Goal: Check status: Check status

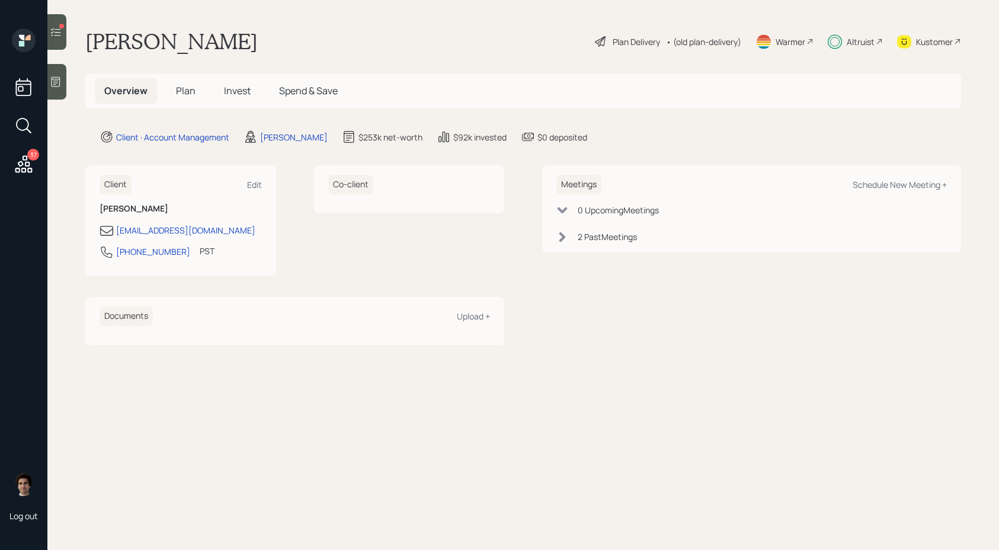
click at [53, 37] on icon at bounding box center [56, 32] width 12 height 12
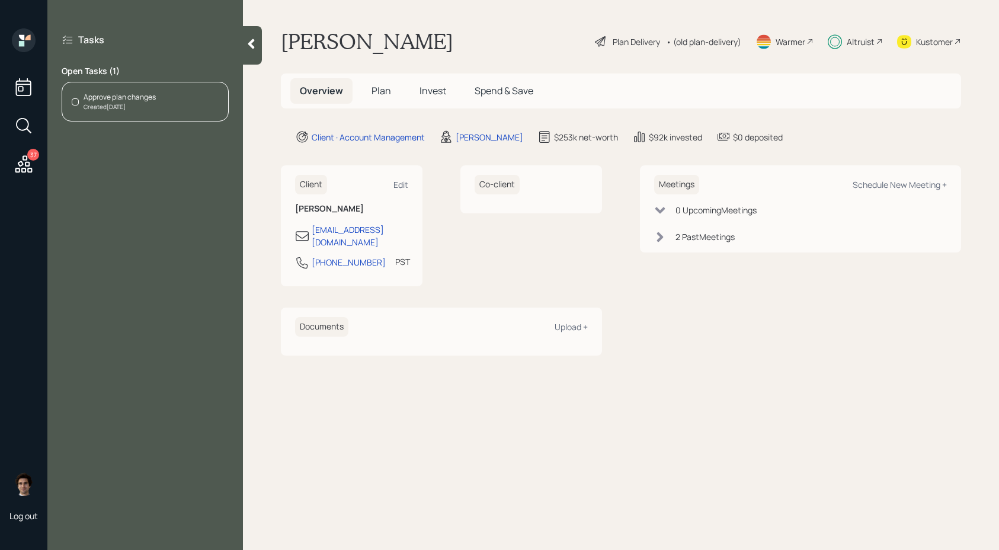
click at [473, 225] on div "Co-client" at bounding box center [531, 225] width 142 height 121
click at [382, 79] on h5 "Plan" at bounding box center [381, 90] width 39 height 25
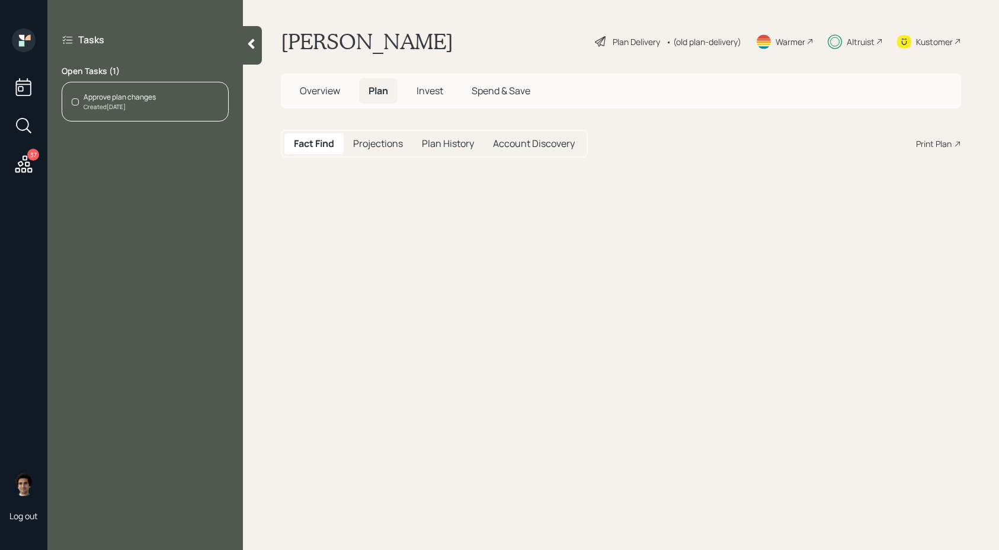
click at [382, 88] on span "Plan" at bounding box center [378, 90] width 20 height 13
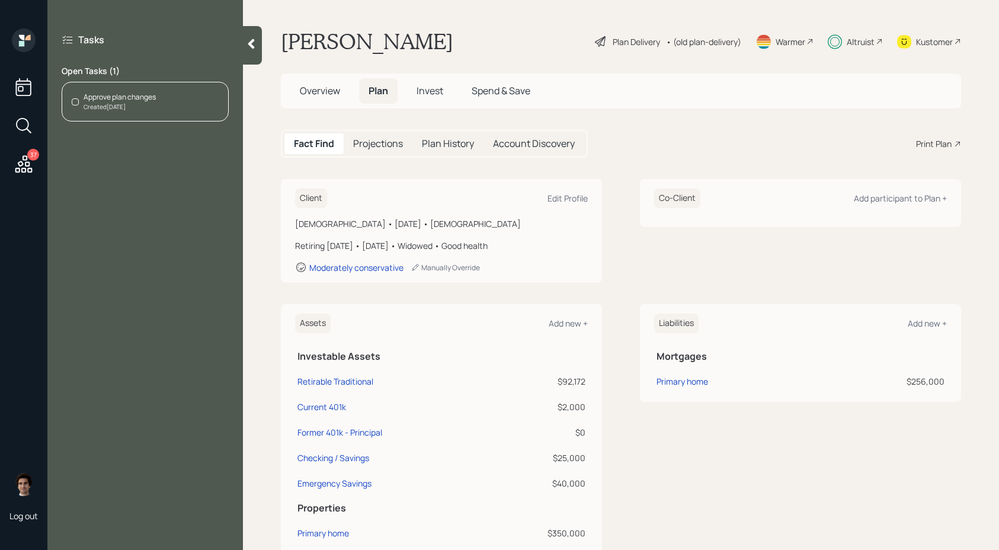
click at [449, 148] on h5 "Plan History" at bounding box center [448, 143] width 52 height 11
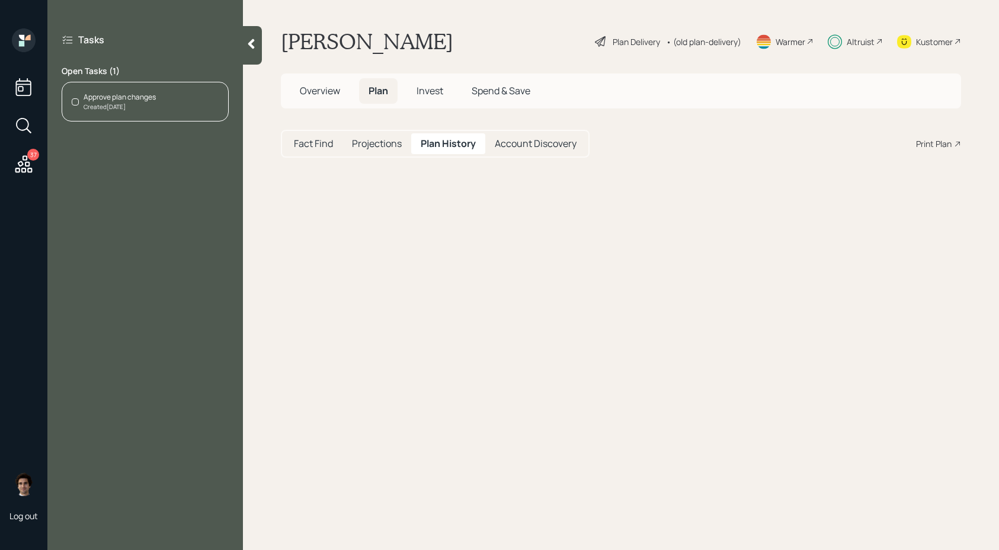
select select "18e69466-ef25-4cc0-a150-1517e70df0df"
select select "f4aadf48-42de-4b47-a681-c60d85499037"
select select "09b6b709-5b35-4eaf-8011-f8edfc6c4b5c"
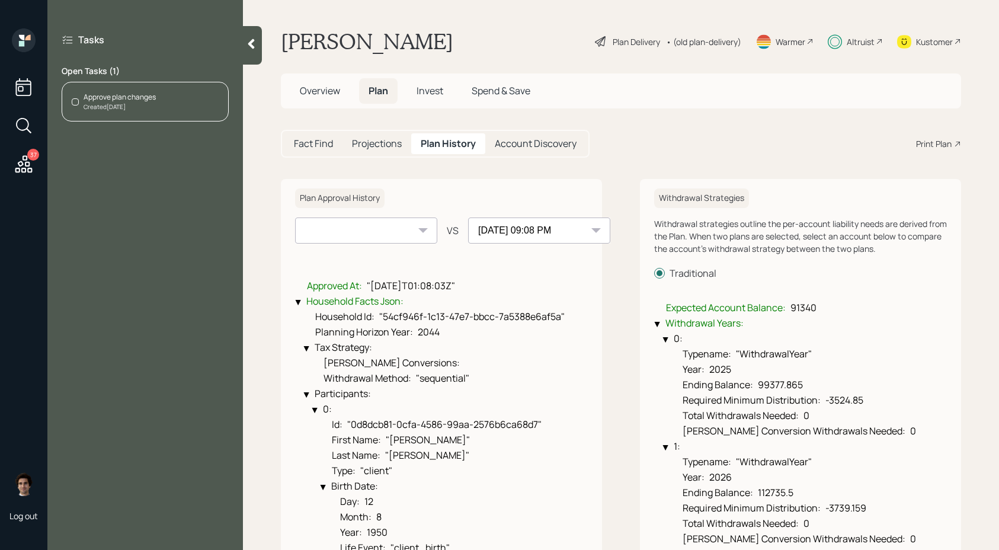
click at [333, 92] on span "Overview" at bounding box center [320, 90] width 40 height 13
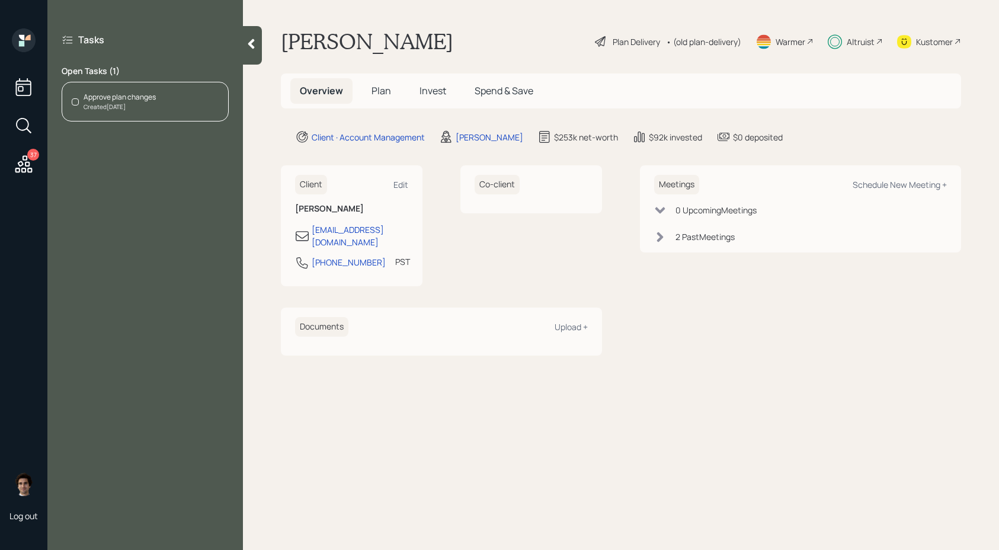
click at [447, 107] on div "Overview Plan Invest Spend & Save" at bounding box center [621, 90] width 680 height 35
click at [445, 91] on span "Invest" at bounding box center [432, 90] width 27 height 13
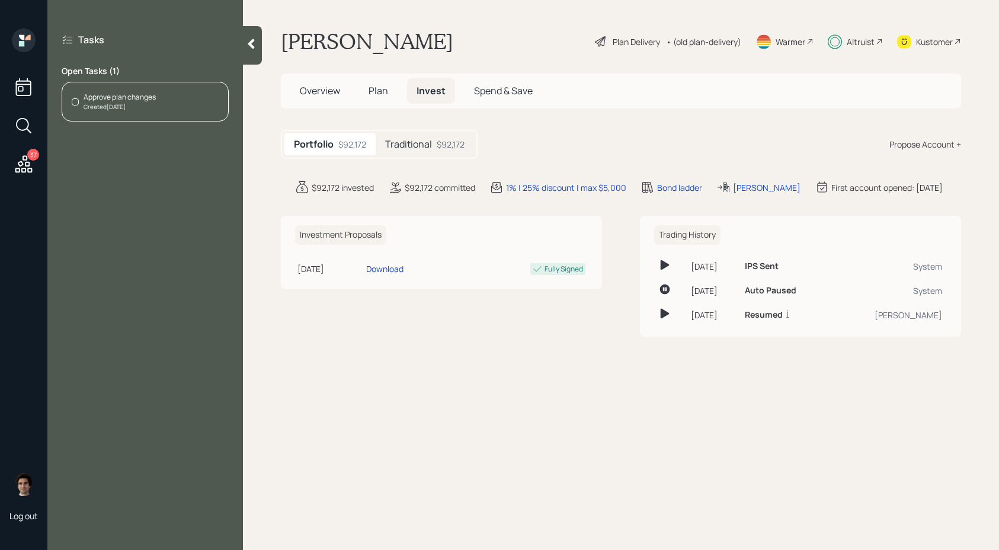
click at [405, 162] on main "[PERSON_NAME] Plan Delivery • (old plan-delivery) Warmer Altruist Kustomer Over…" at bounding box center [621, 275] width 756 height 550
click at [409, 150] on div "Traditional $92,172" at bounding box center [425, 144] width 98 height 22
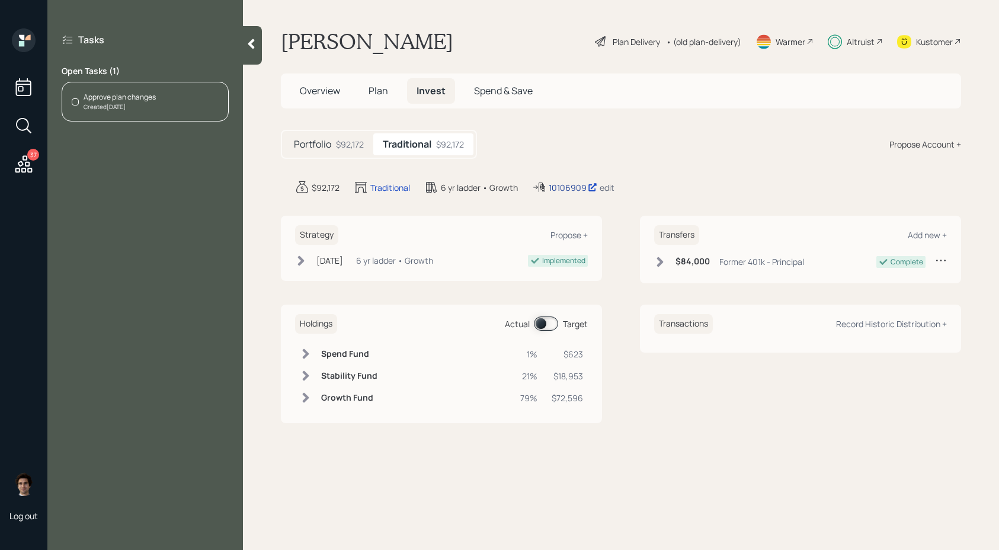
click at [581, 185] on div "10106909" at bounding box center [573, 187] width 49 height 12
click at [386, 97] on h5 "Plan" at bounding box center [378, 90] width 39 height 25
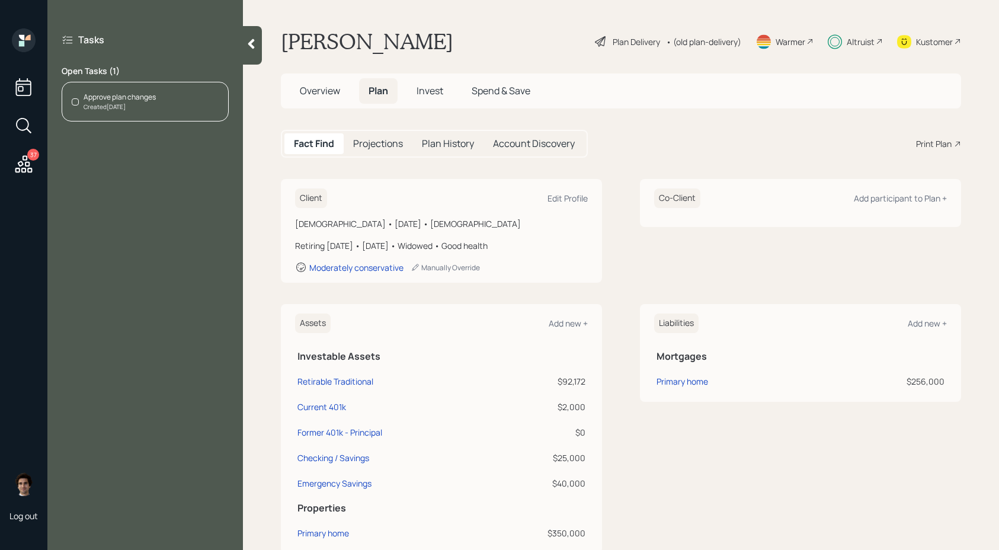
click at [461, 152] on div "Plan History" at bounding box center [447, 143] width 71 height 21
select select "18e69466-ef25-4cc0-a150-1517e70df0df"
select select "f4aadf48-42de-4b47-a681-c60d85499037"
select select "09b6b709-5b35-4eaf-8011-f8edfc6c4b5c"
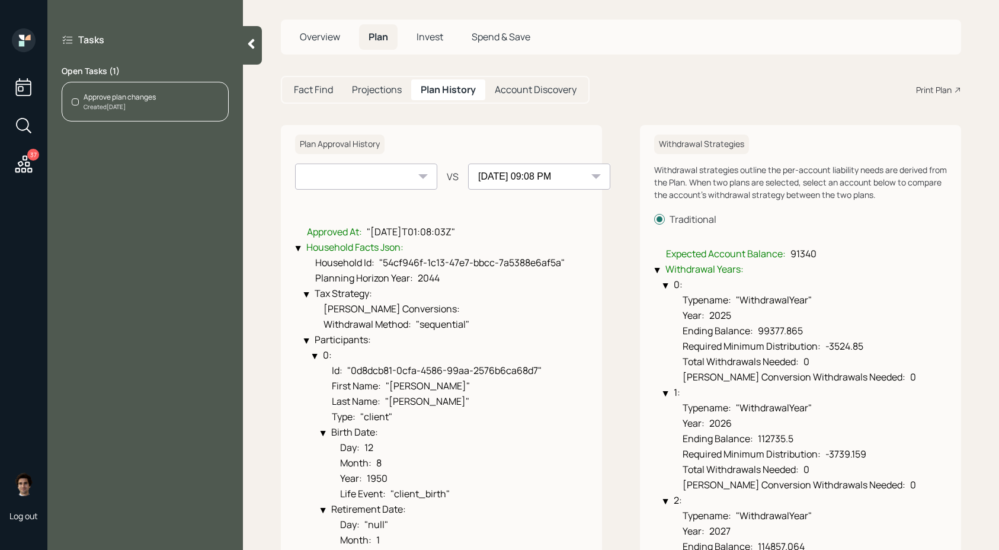
scroll to position [101, 0]
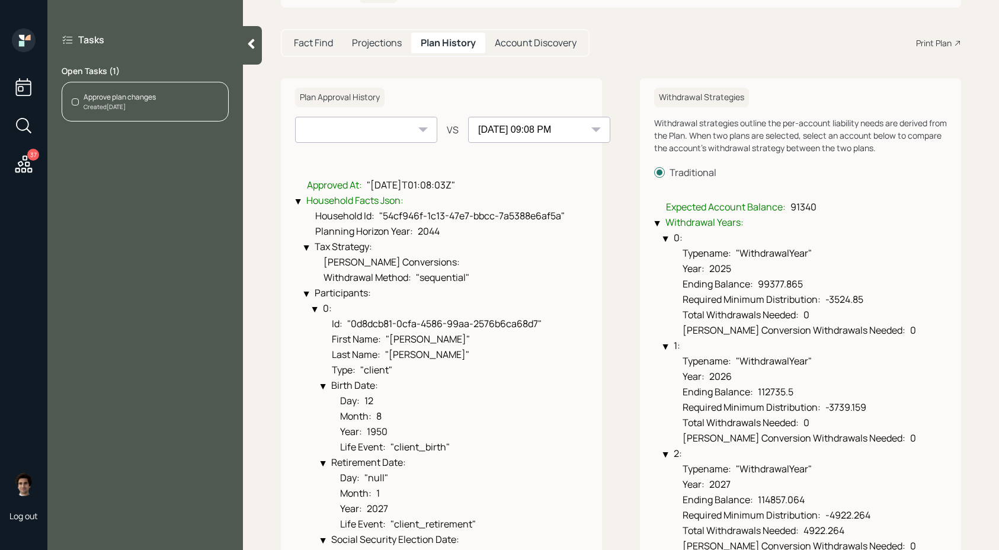
click at [324, 135] on select "[DATE] 09:08 PM" at bounding box center [366, 130] width 142 height 26
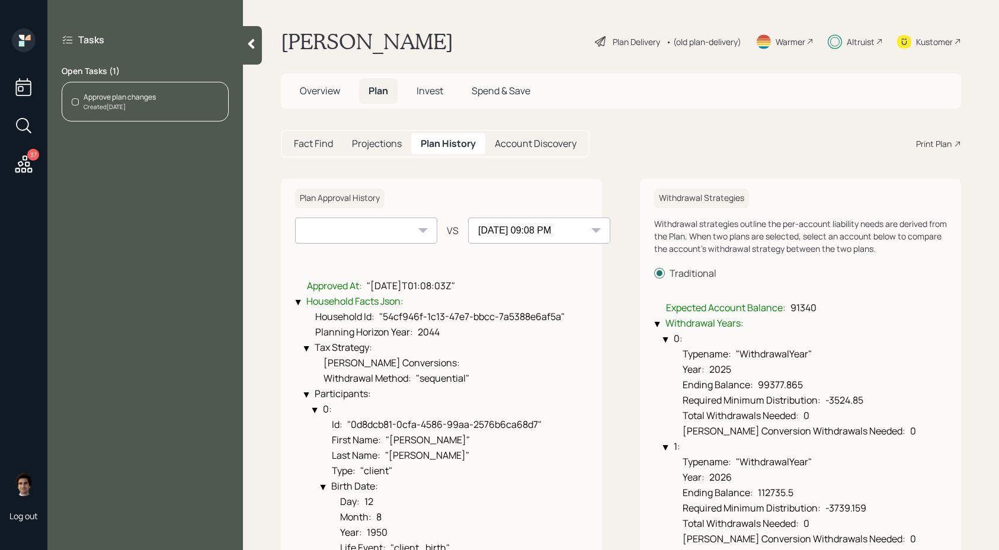
click at [326, 95] on span "Overview" at bounding box center [320, 90] width 40 height 13
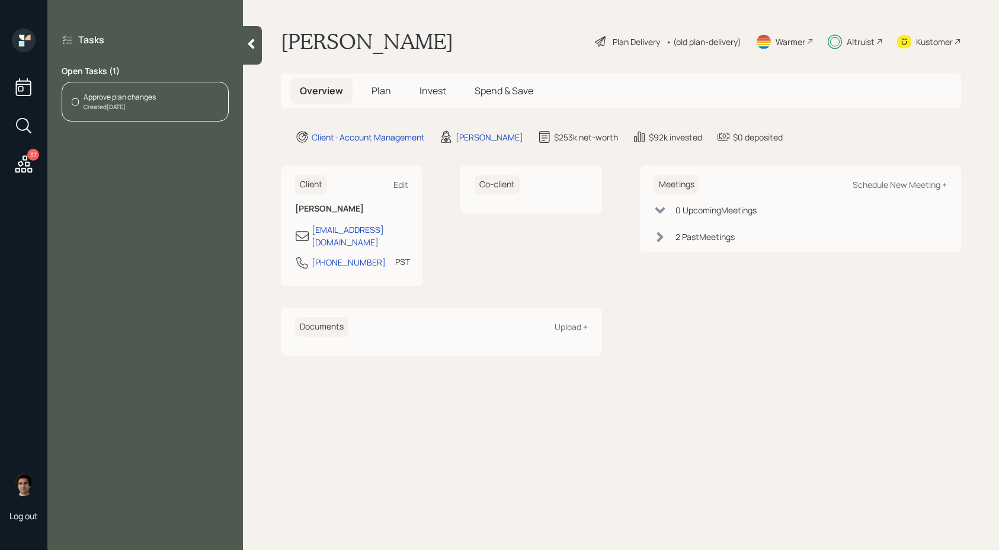
click at [363, 84] on h5 "Plan" at bounding box center [381, 90] width 39 height 25
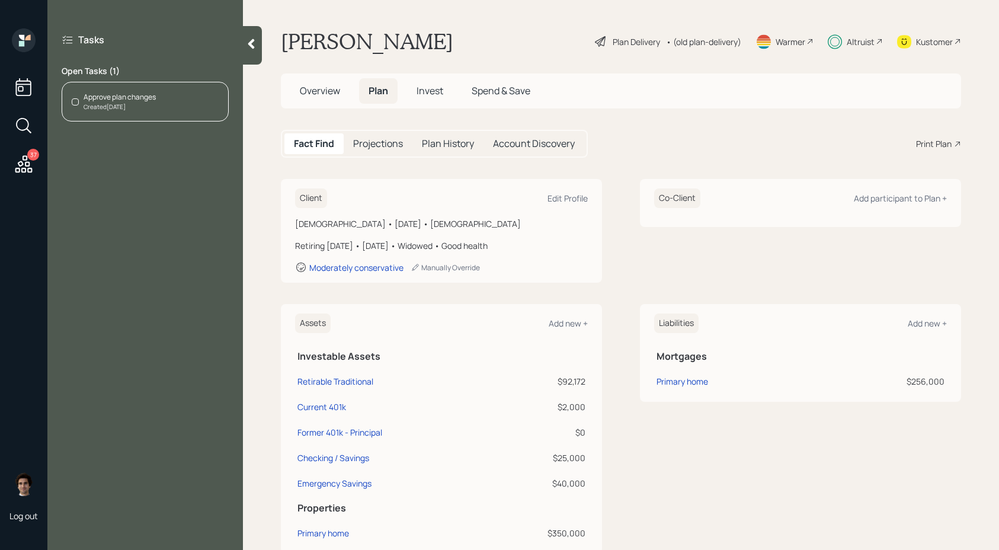
click at [368, 85] on h5 "Plan" at bounding box center [378, 90] width 39 height 25
drag, startPoint x: 382, startPoint y: 222, endPoint x: 325, endPoint y: 217, distance: 57.1
click at [325, 217] on div "[DEMOGRAPHIC_DATA] • [DATE] • [DEMOGRAPHIC_DATA]" at bounding box center [441, 223] width 293 height 12
drag, startPoint x: 325, startPoint y: 227, endPoint x: 382, endPoint y: 225, distance: 57.5
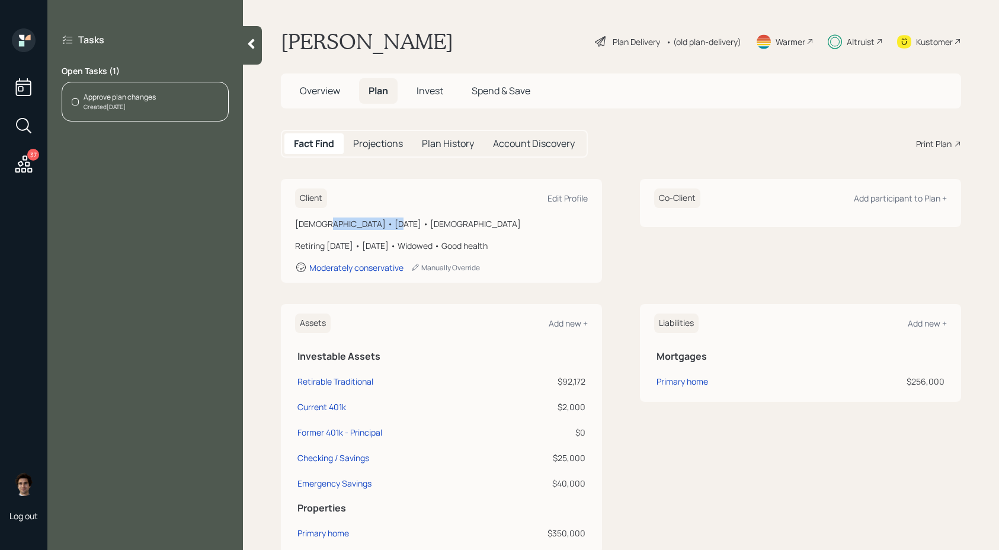
click at [382, 225] on div "[DEMOGRAPHIC_DATA] • [DATE] • [DEMOGRAPHIC_DATA]" at bounding box center [441, 223] width 293 height 12
click at [439, 81] on h5 "Invest" at bounding box center [430, 90] width 46 height 25
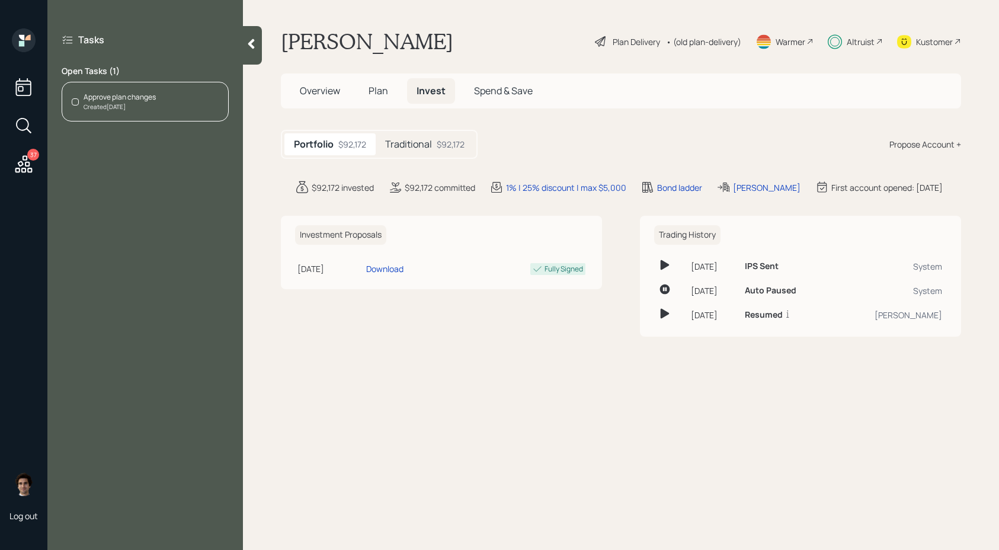
click at [406, 143] on h5 "Traditional" at bounding box center [408, 144] width 47 height 11
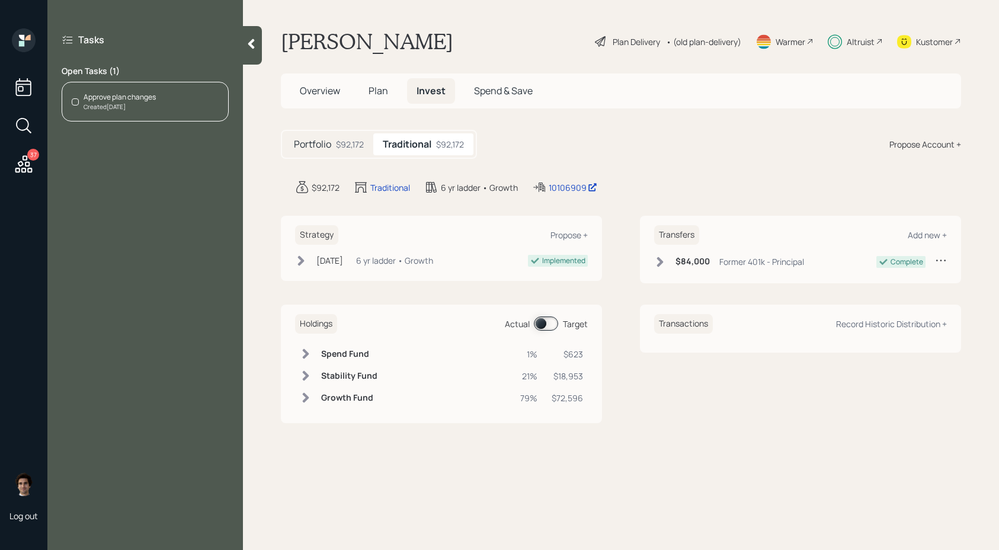
click at [552, 323] on span at bounding box center [546, 323] width 24 height 14
click at [552, 327] on span at bounding box center [546, 323] width 24 height 14
click at [384, 88] on span "Plan" at bounding box center [378, 90] width 20 height 13
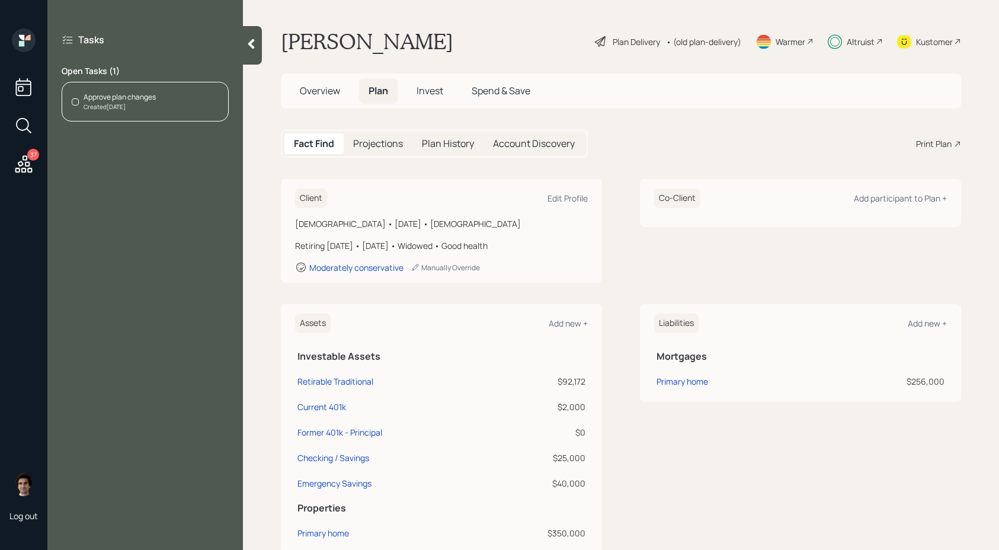
click at [456, 152] on div "Plan History" at bounding box center [447, 143] width 71 height 21
select select "18e69466-ef25-4cc0-a150-1517e70df0df"
select select "f4aadf48-42de-4b47-a681-c60d85499037"
select select "09b6b709-5b35-4eaf-8011-f8edfc6c4b5c"
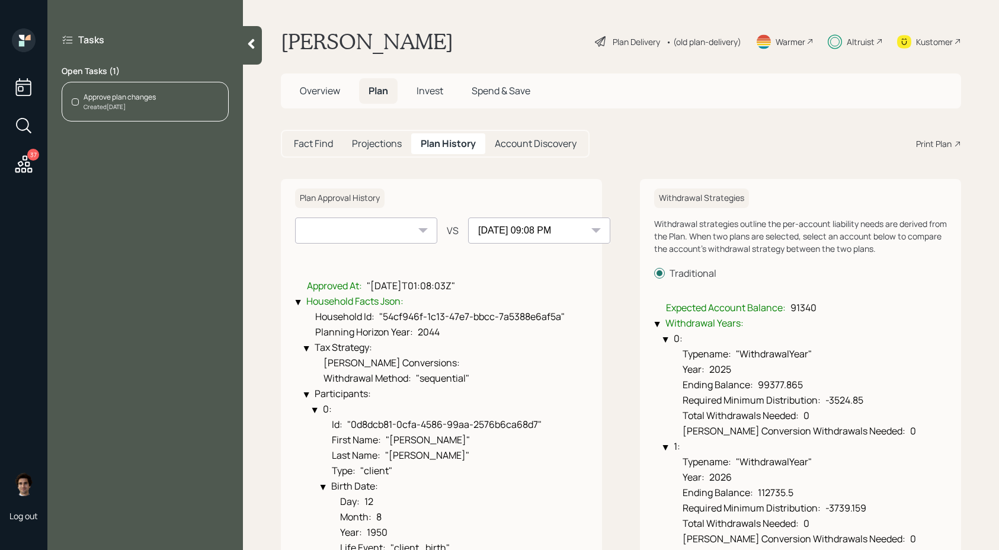
click at [415, 242] on select "[DATE] 09:08 PM" at bounding box center [366, 230] width 142 height 26
select select "d68288d8-acff-42a9-8e45-3dacda419315"
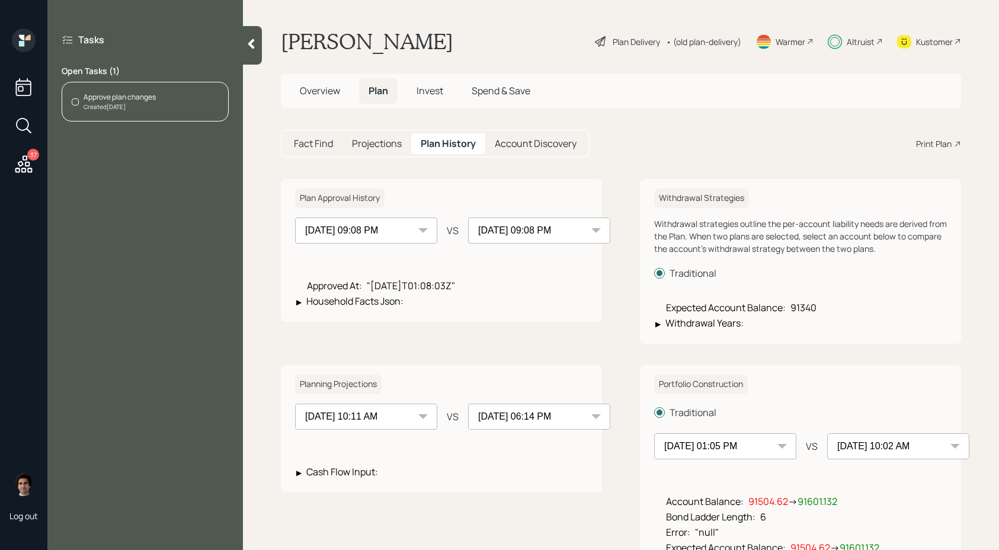
click at [414, 226] on select "[DATE] 09:08 PM" at bounding box center [366, 230] width 142 height 26
click at [559, 224] on select "[DATE] 09:08 PM" at bounding box center [539, 230] width 142 height 26
click at [387, 232] on select "[DATE] 09:08 PM" at bounding box center [366, 230] width 142 height 26
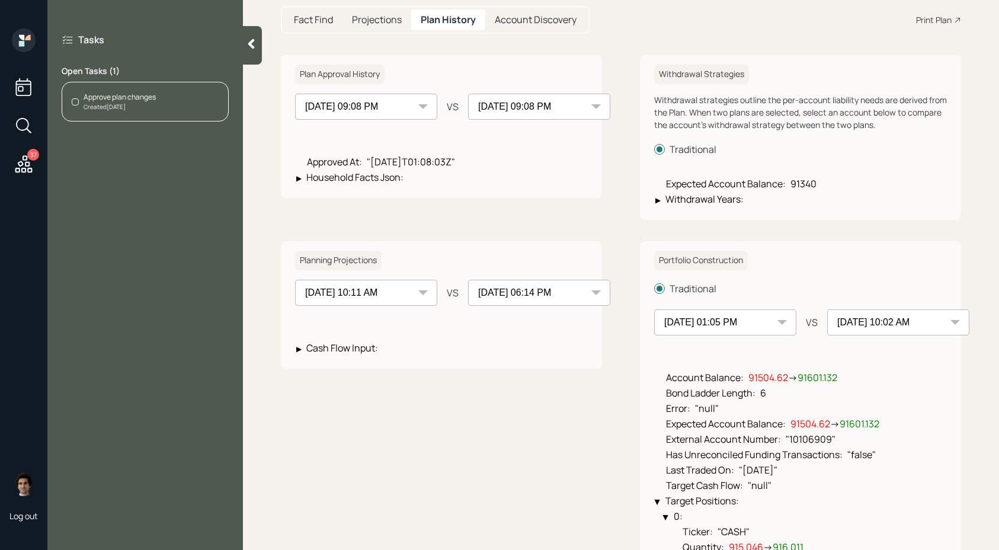
scroll to position [158, 0]
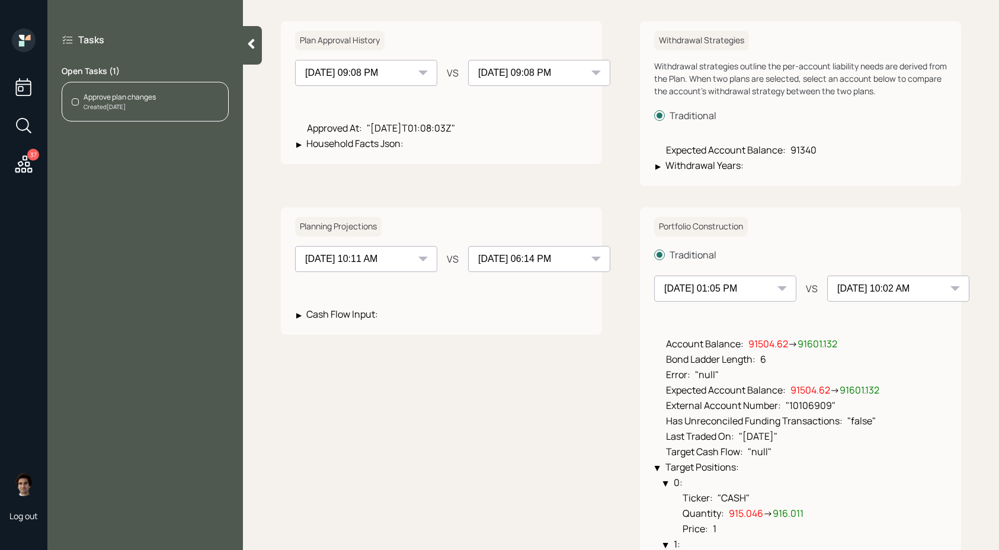
click at [392, 265] on select "[DATE] 06:14 PM [DATE] 10:11 AM [DATE] 10:11 AM [DATE] 10:09 AM [DATE] 10:10 AM…" at bounding box center [366, 259] width 142 height 26
select select "2b71fada-feb0-4c3a-869e-148706bffa5b"
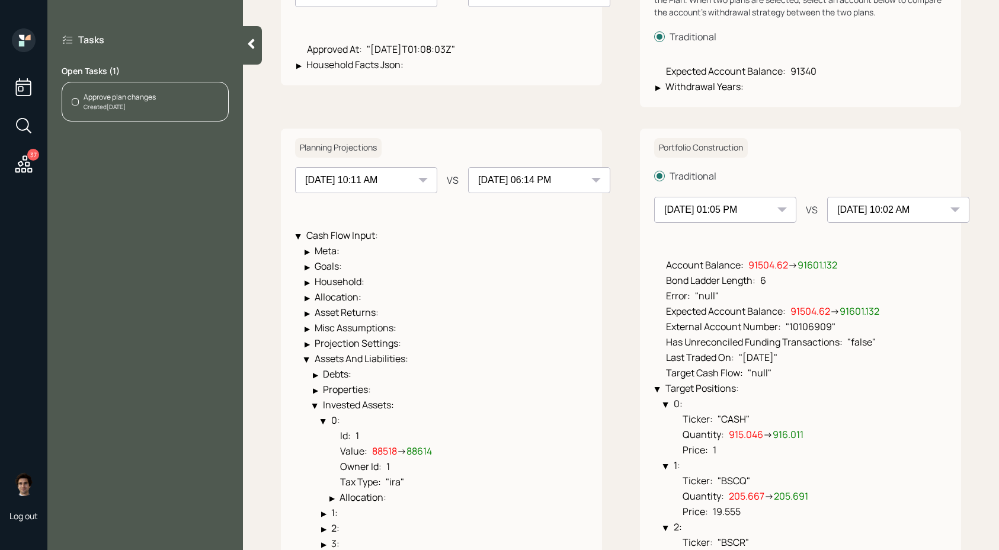
scroll to position [222, 0]
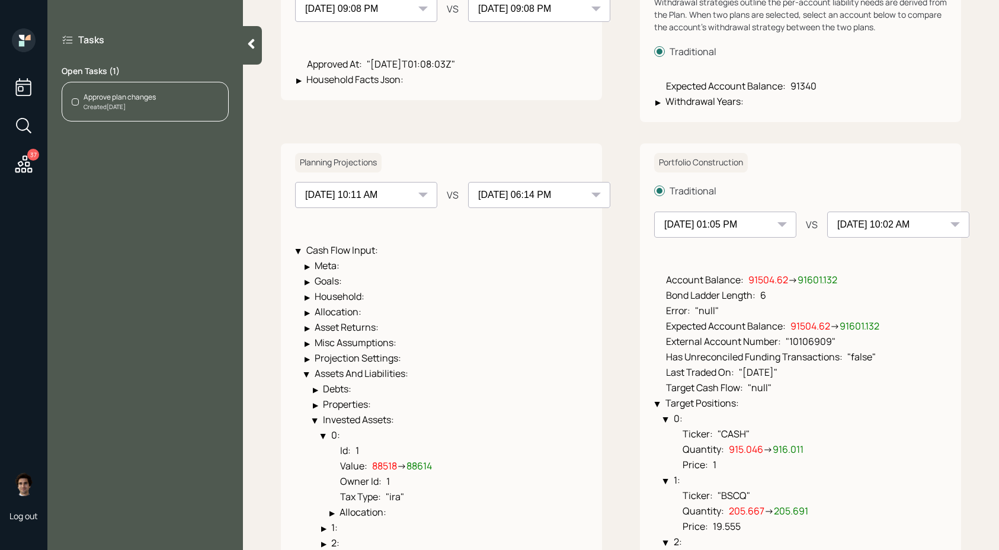
click at [758, 227] on select "[DATE] 10:05 AM [DATE] 10:04 AM [DATE] 10:05 AM [DATE] 10:04 AM [DATE] 10:04 AM…" at bounding box center [725, 224] width 142 height 26
click at [874, 219] on select "[DATE] 10:05 AM [DATE] 10:04 AM [DATE] 10:05 AM [DATE] 10:04 AM [DATE] 10:04 AM…" at bounding box center [898, 224] width 142 height 26
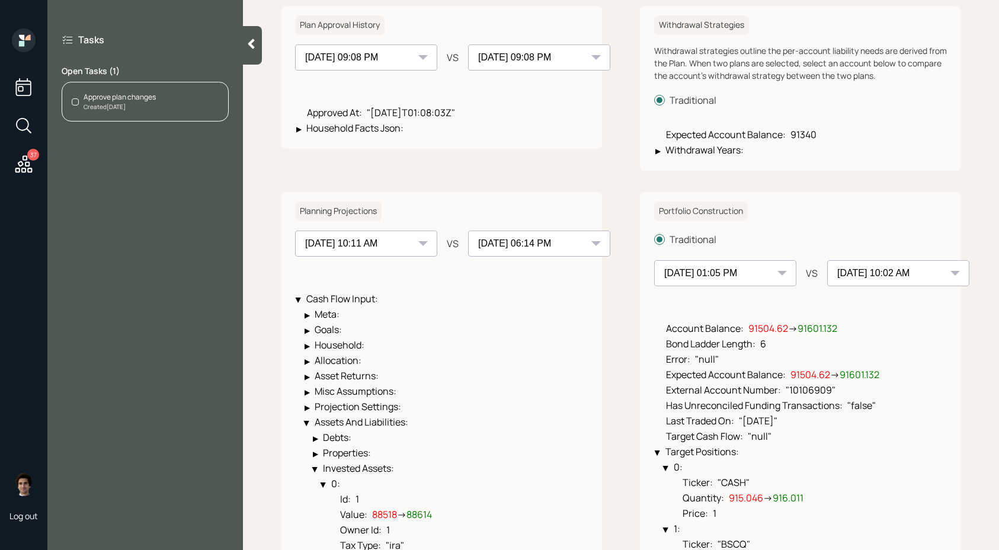
scroll to position [51, 0]
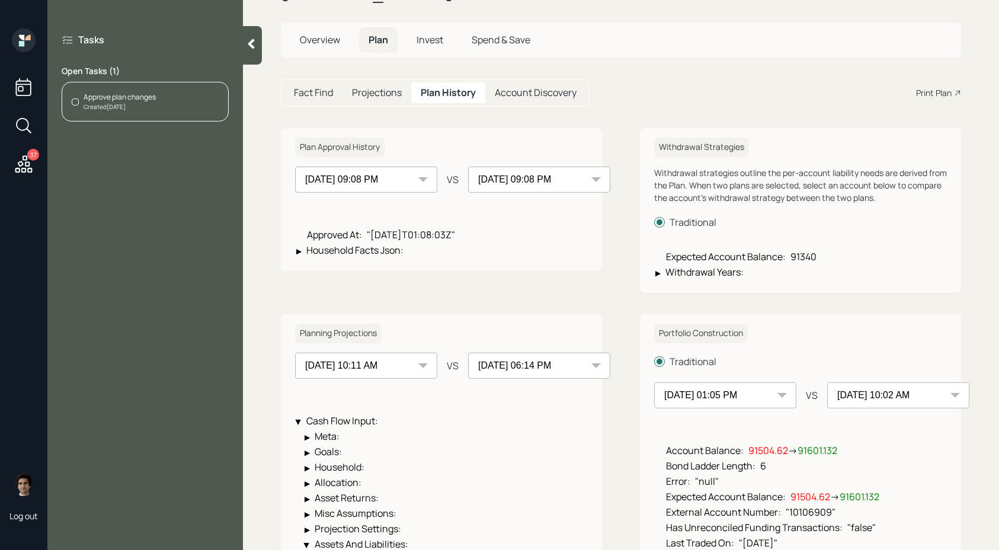
click at [334, 191] on select "[DATE] 09:08 PM" at bounding box center [366, 179] width 142 height 26
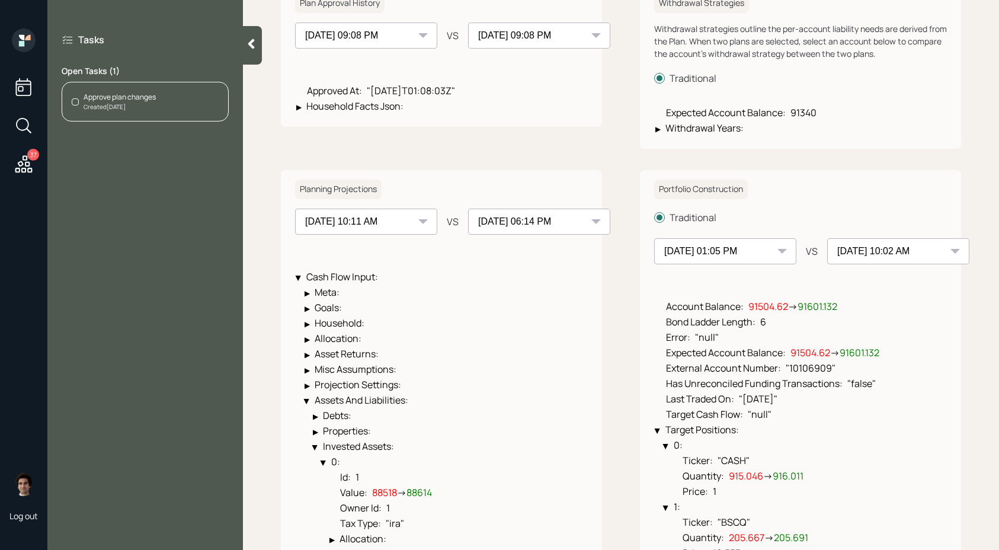
scroll to position [87, 0]
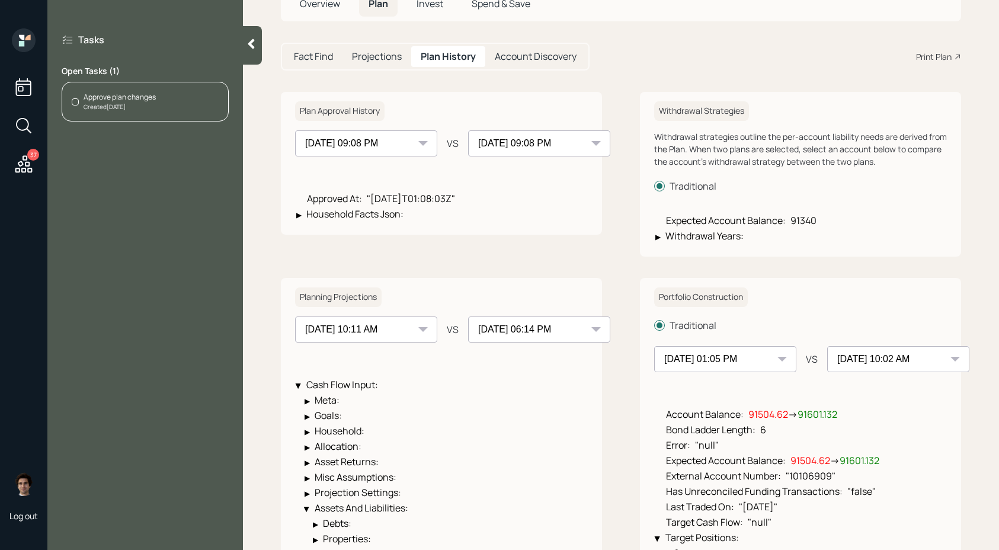
click at [559, 323] on select "[DATE] 06:14 PM [DATE] 10:11 AM [DATE] 10:11 AM [DATE] 10:09 AM [DATE] 10:10 AM…" at bounding box center [539, 329] width 142 height 26
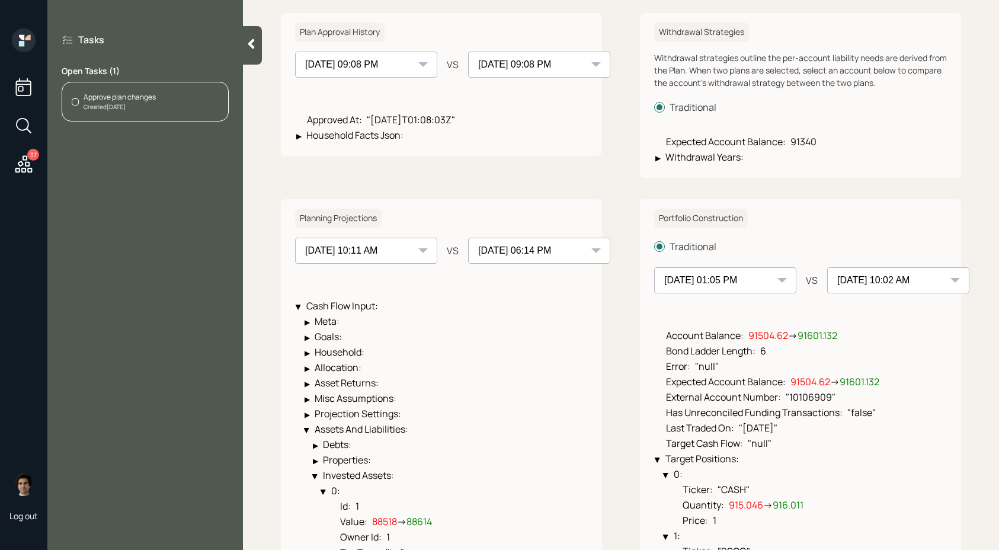
scroll to position [0, 0]
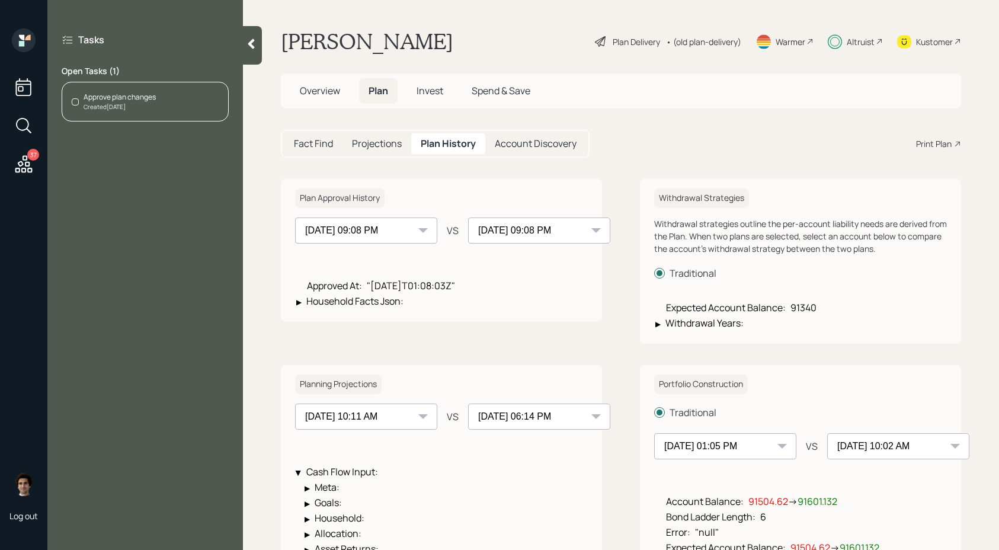
click at [242, 31] on div "Tasks Open Tasks ( 1 ) Approve plan changes Created [DATE]" at bounding box center [145, 77] width 196 height 98
click at [247, 40] on icon at bounding box center [251, 44] width 12 height 12
